Goal: Information Seeking & Learning: Understand process/instructions

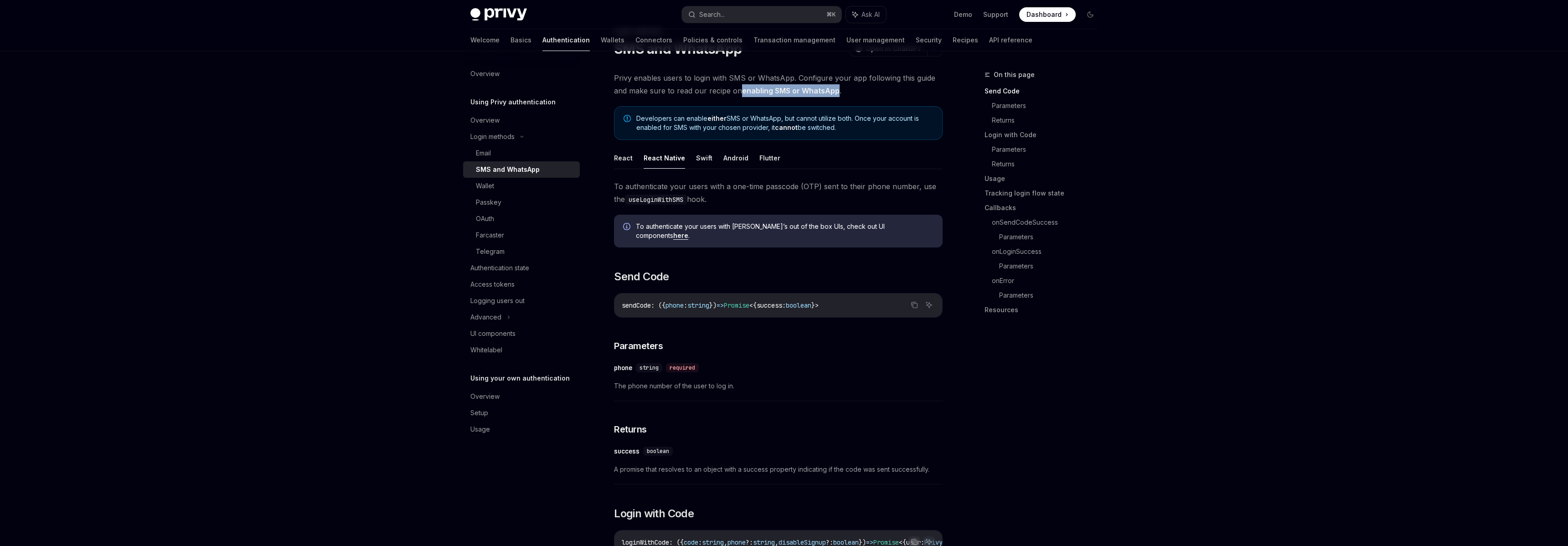
scroll to position [63, 0]
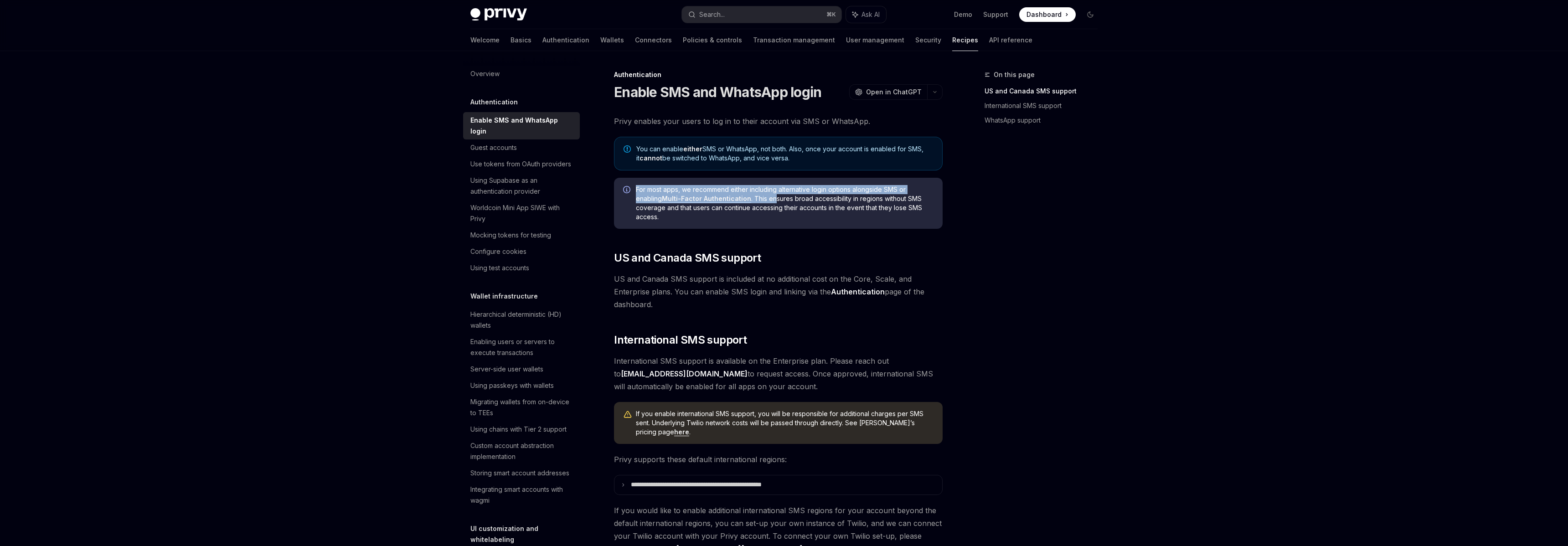
drag, startPoint x: 636, startPoint y: 190, endPoint x: 772, endPoint y: 194, distance: 136.1
click at [772, 194] on span "For most apps, we recommend either including alternative login options alongsid…" at bounding box center [785, 203] width 298 height 37
click at [796, 216] on span "For most apps, we recommend either including alternative login options alongsid…" at bounding box center [785, 203] width 298 height 37
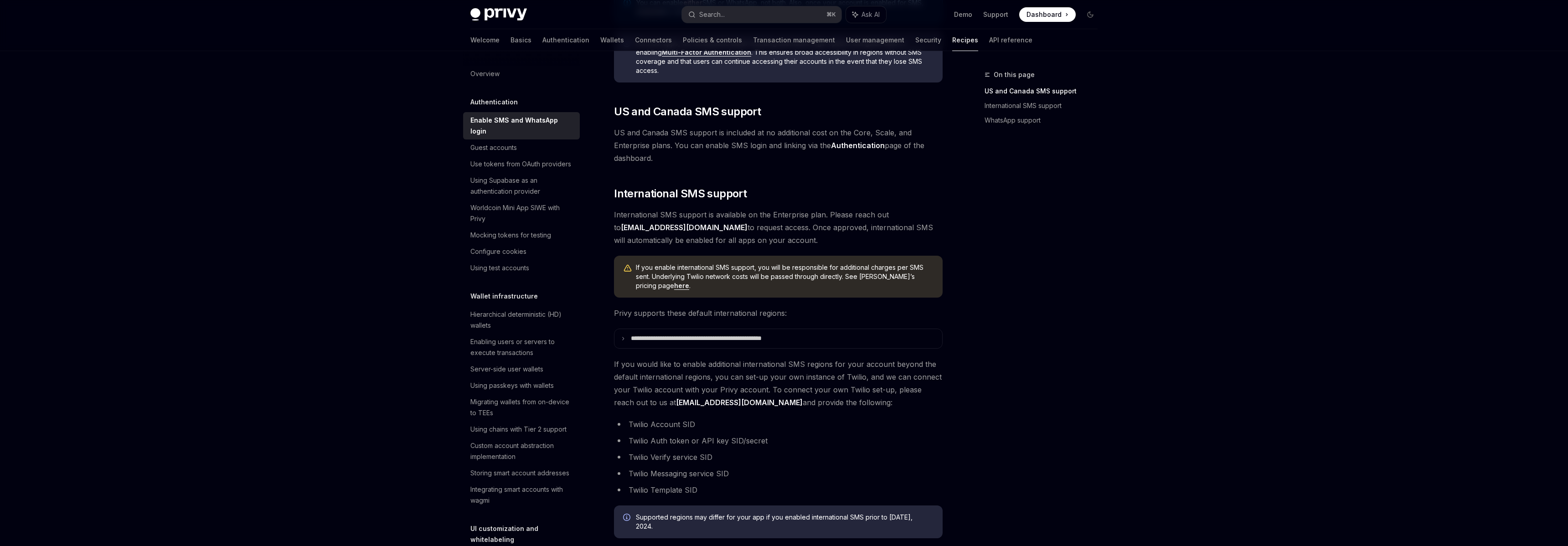
scroll to position [141, 0]
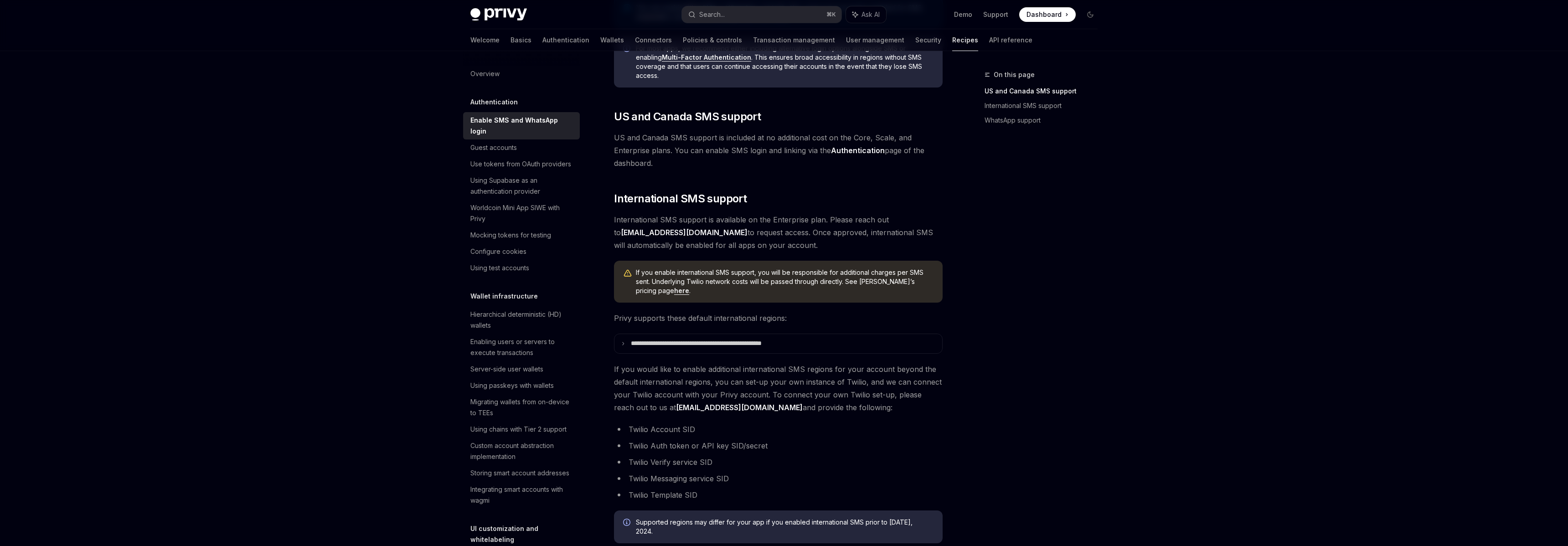
drag, startPoint x: 662, startPoint y: 163, endPoint x: 606, endPoint y: 150, distance: 57.5
click at [606, 150] on div "Authentication Enable SMS and WhatsApp login OpenAI Open in ChatGPT OpenAI Open…" at bounding box center [693, 345] width 503 height 833
click at [757, 175] on div "Privy enables your users to log in to their account via SMS or WhatsApp. You ca…" at bounding box center [779, 299] width 329 height 652
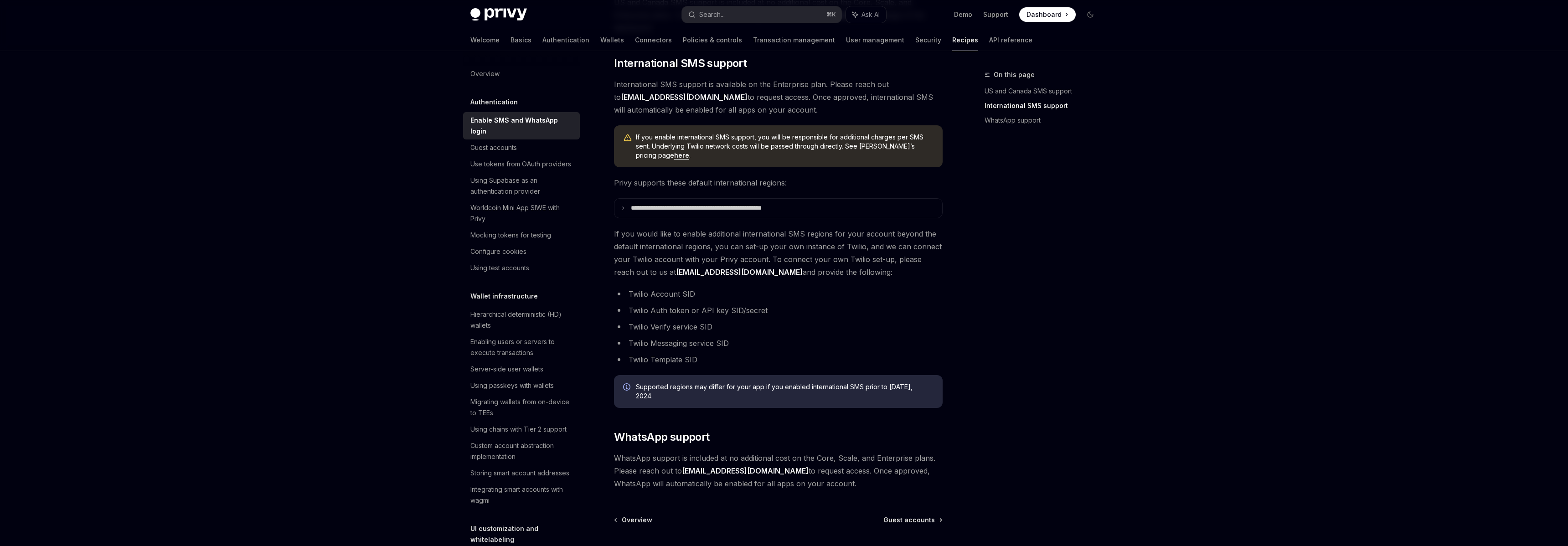
scroll to position [272, 0]
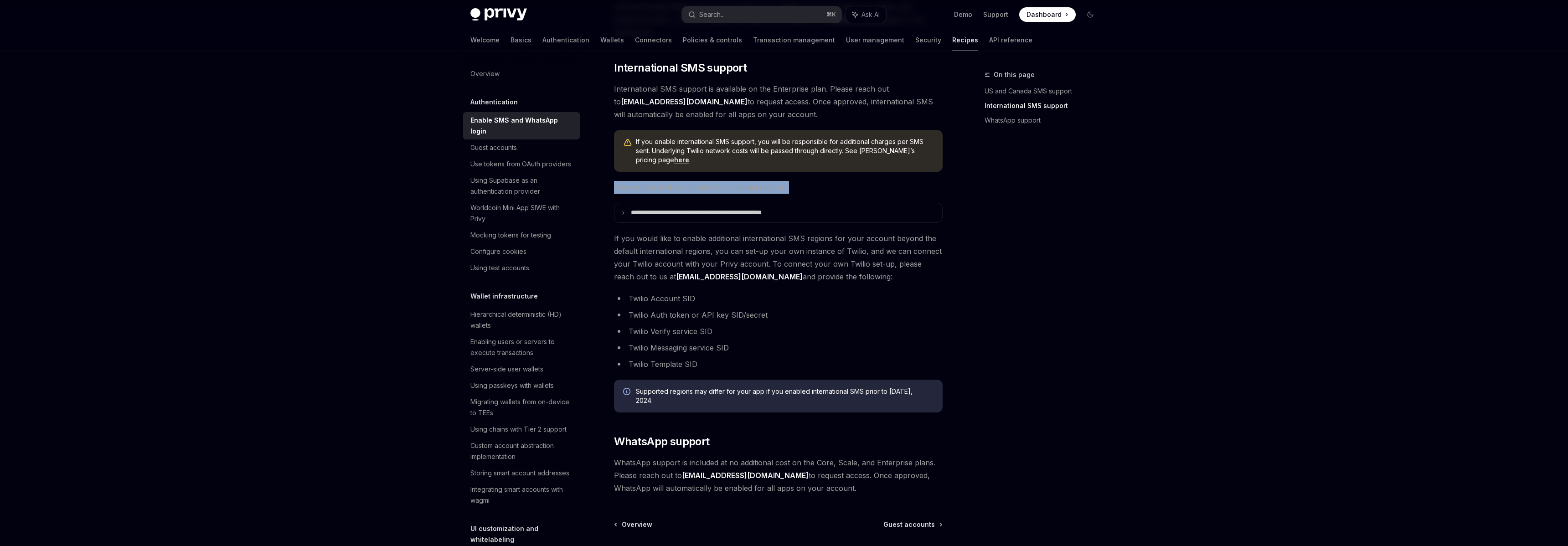
drag, startPoint x: 615, startPoint y: 186, endPoint x: 868, endPoint y: 196, distance: 253.2
click at [868, 196] on div "Privy enables your users to log in to their account via SMS or WhatsApp. You ca…" at bounding box center [779, 169] width 329 height 652
drag, startPoint x: 614, startPoint y: 187, endPoint x: 867, endPoint y: 194, distance: 253.1
click at [867, 194] on span "Privy supports these default international regions:" at bounding box center [779, 187] width 329 height 13
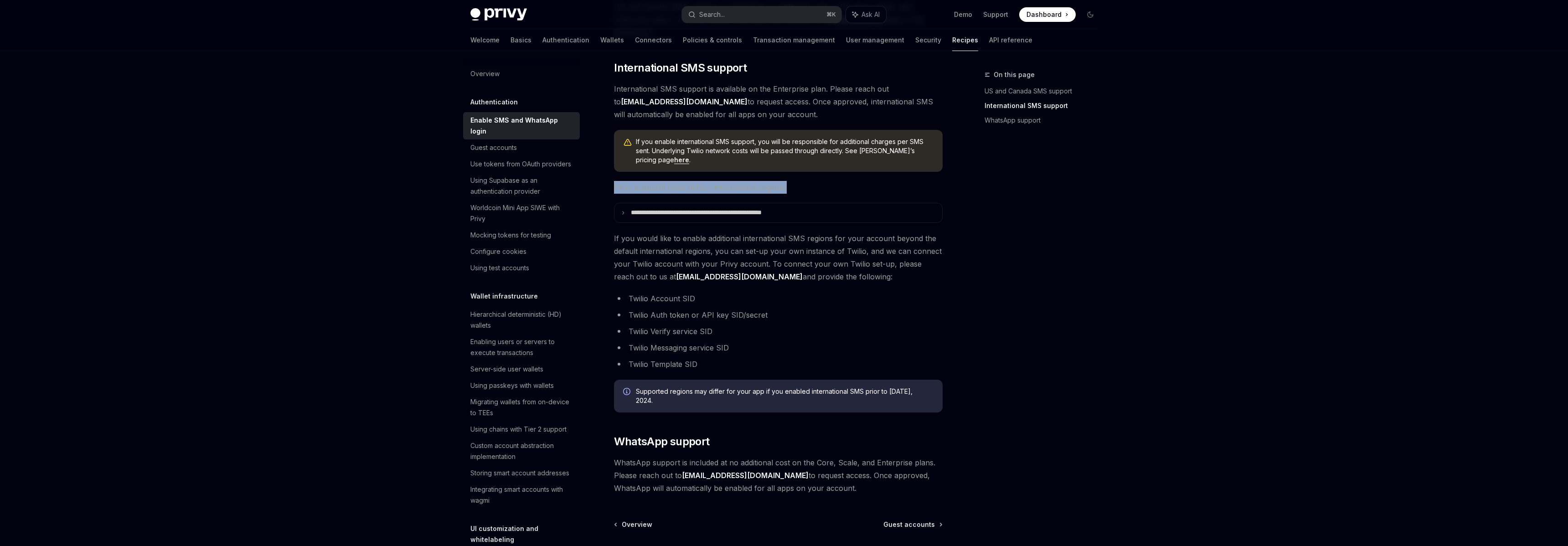
click at [859, 194] on span "Privy supports these default international regions:" at bounding box center [779, 187] width 329 height 13
click at [760, 213] on p "**********" at bounding box center [715, 212] width 169 height 8
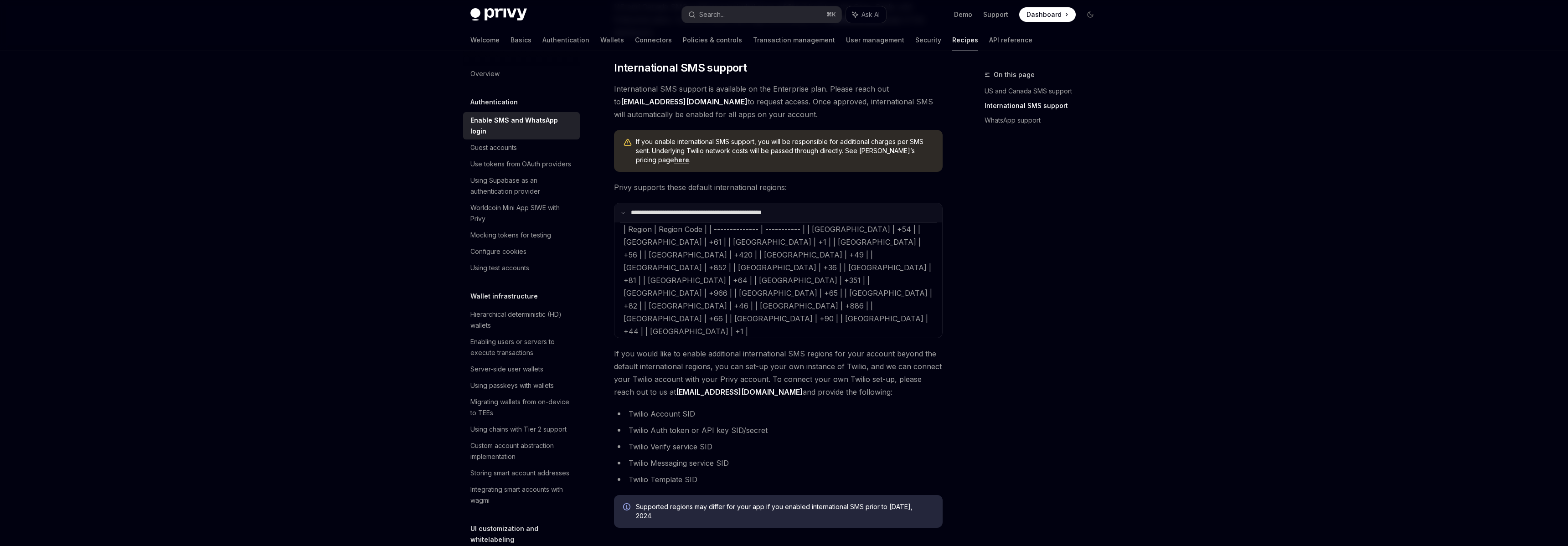
click at [684, 211] on p "**********" at bounding box center [713, 212] width 166 height 8
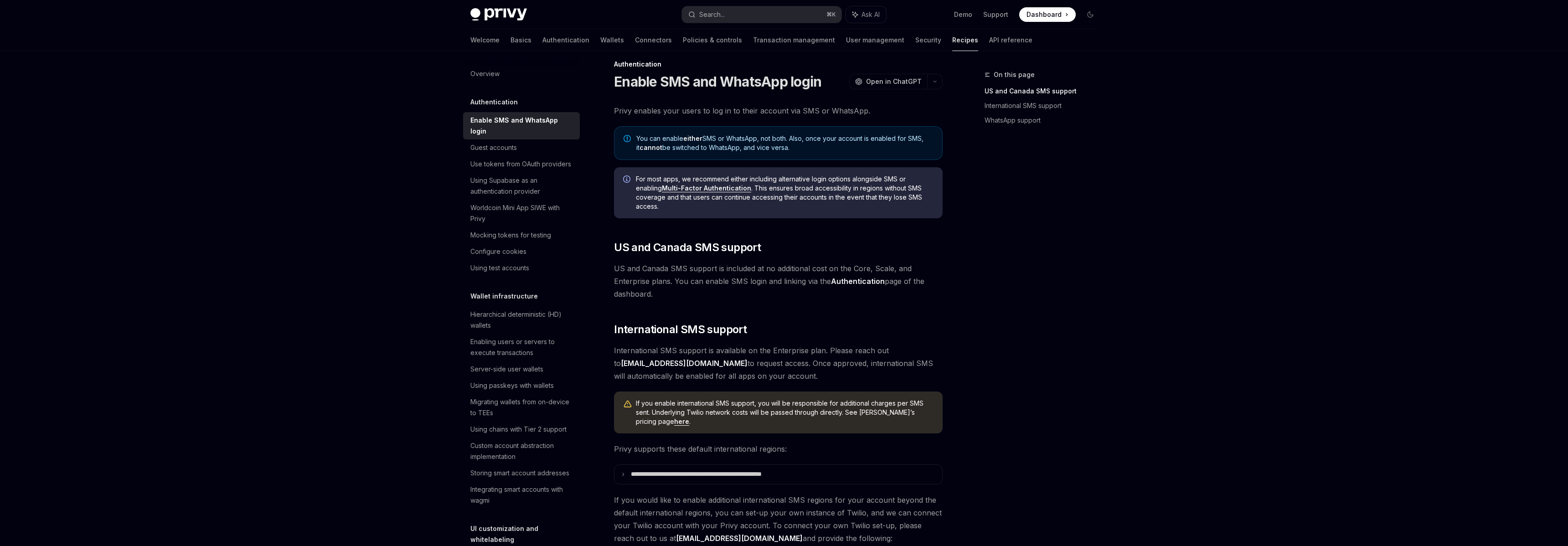
scroll to position [0, 0]
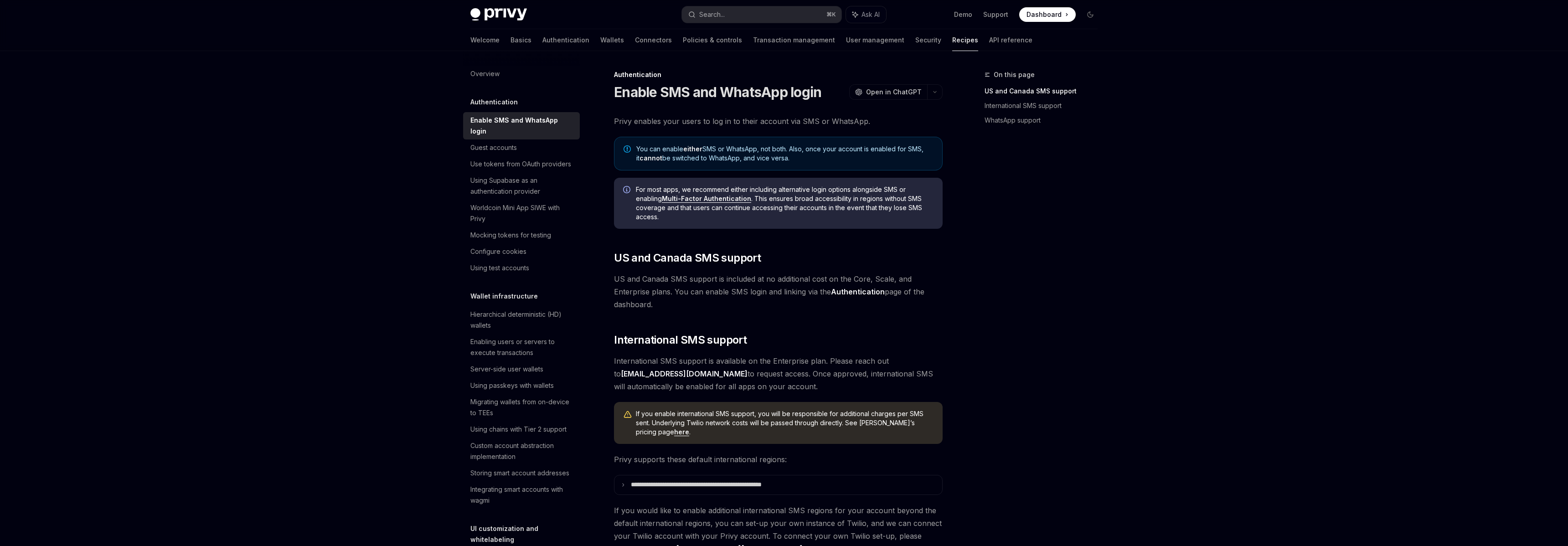
click at [861, 292] on strong "Authentication" at bounding box center [858, 292] width 54 height 9
